Goal: Navigation & Orientation: Find specific page/section

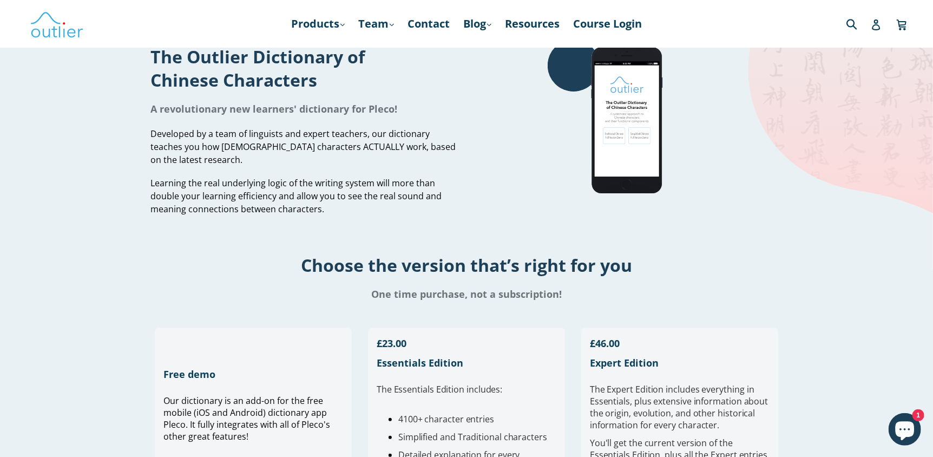
click at [318, 36] on nav "Products .cls-1{fill:#231f20} expand Chinese Characters & Reading Mandarin Pron…" at bounding box center [466, 24] width 527 height 48
click at [341, 27] on icon ".cls-1{fill:#231f20}" at bounding box center [343, 25] width 4 height 4
click at [541, 20] on link "Resources" at bounding box center [533, 23] width 66 height 19
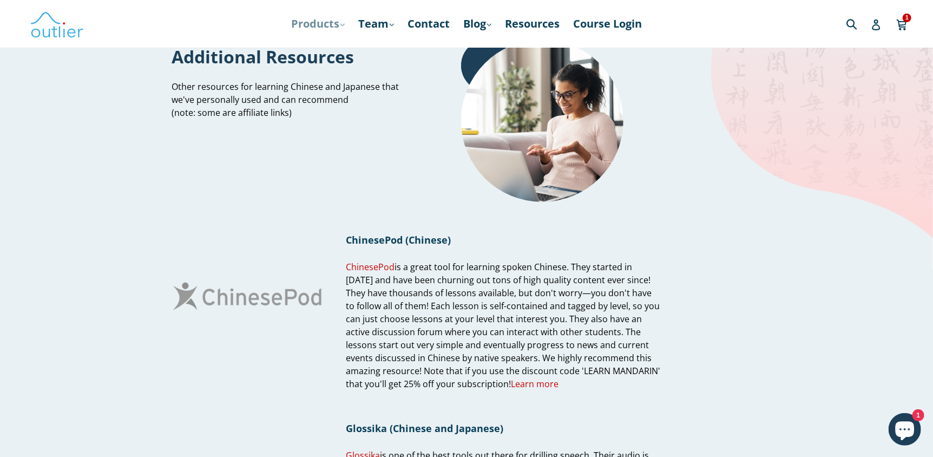
click at [326, 23] on link "Products .cls-1{fill:#231f20} expand" at bounding box center [318, 23] width 64 height 19
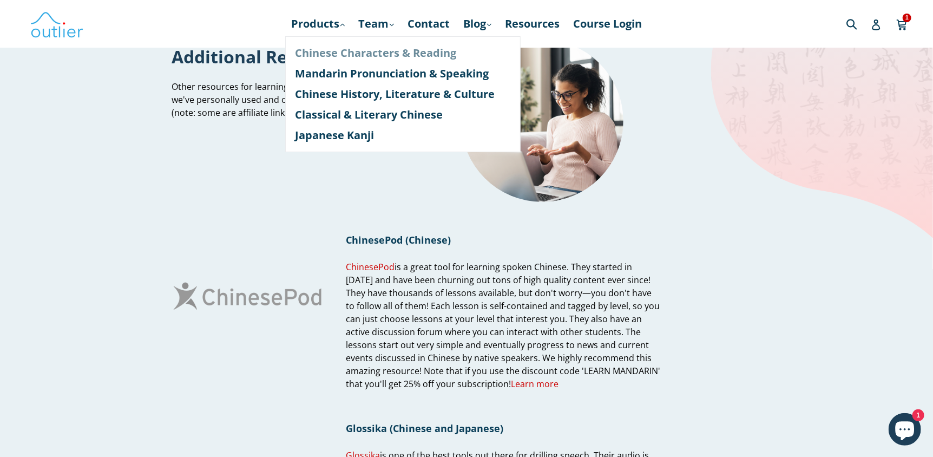
click at [410, 56] on link "Chinese Characters & Reading" at bounding box center [403, 53] width 216 height 21
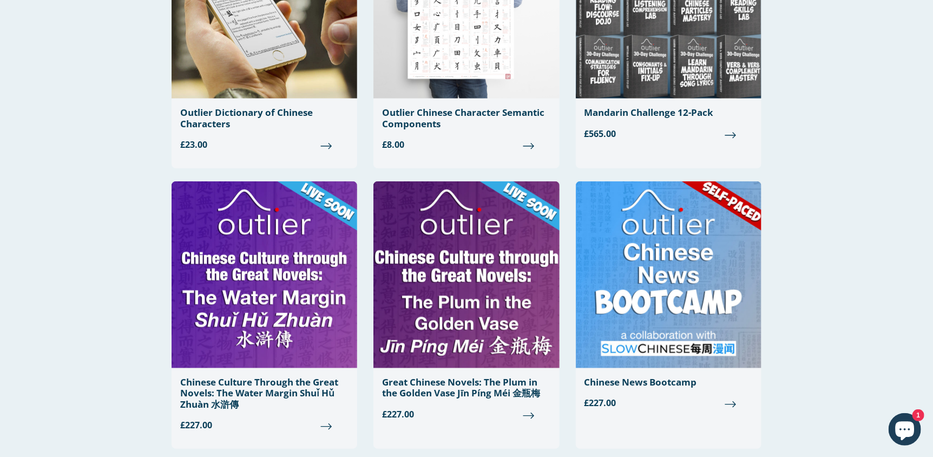
scroll to position [468, 0]
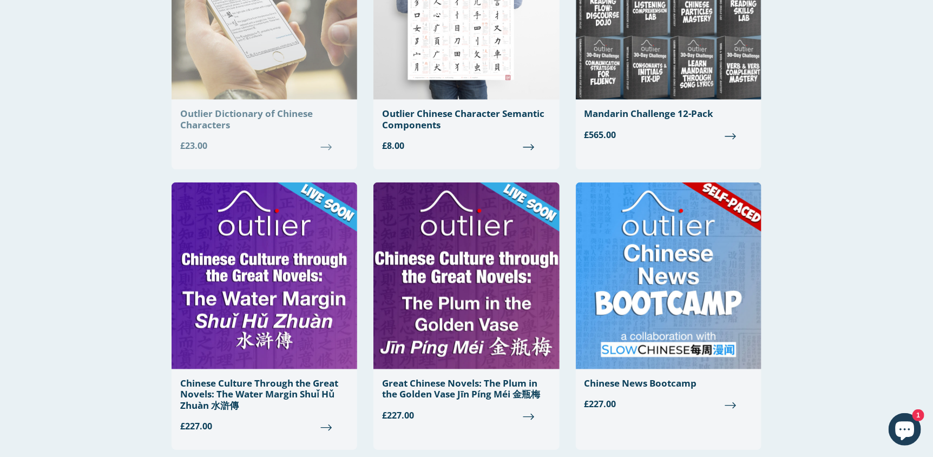
click at [265, 115] on div "Outlier Dictionary of Chinese Characters" at bounding box center [264, 119] width 168 height 22
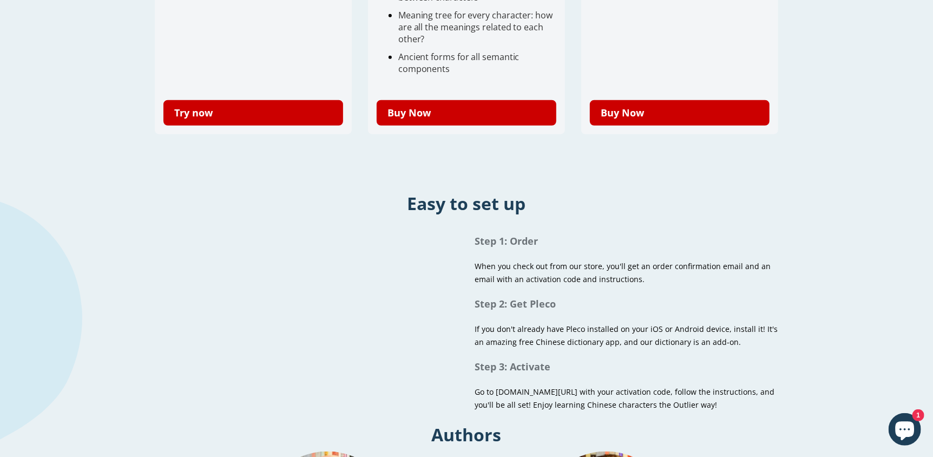
scroll to position [509, 0]
